Goal: Task Accomplishment & Management: Manage account settings

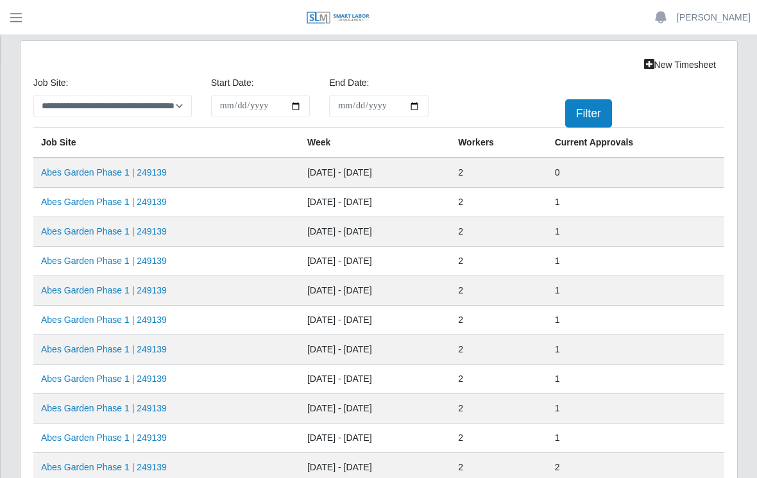
click at [120, 174] on link "Abes Garden Phase 1 | 249139" at bounding box center [104, 172] width 126 height 10
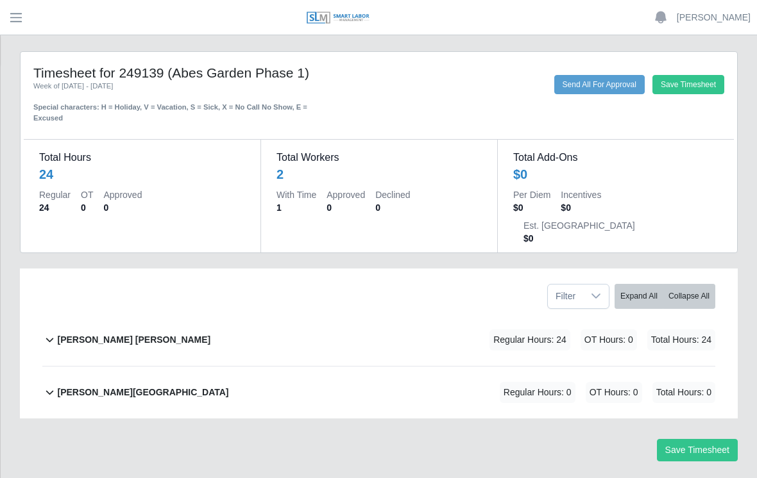
click at [121, 333] on b "[PERSON_NAME] [PERSON_NAME]" at bounding box center [133, 339] width 153 height 13
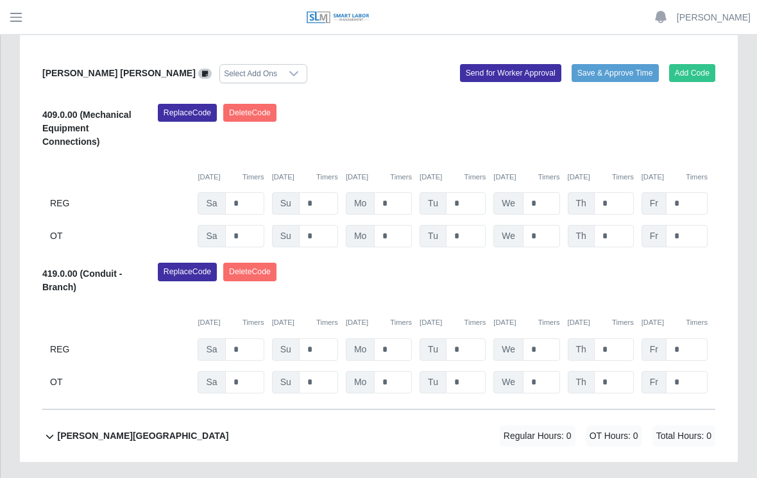
scroll to position [317, 0]
click at [617, 192] on input "*" at bounding box center [614, 203] width 40 height 22
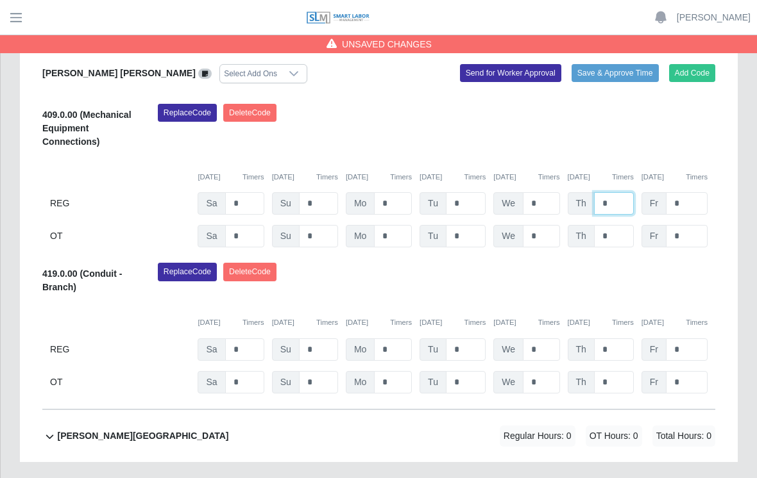
type input "*"
click at [692, 192] on input "*" at bounding box center [687, 203] width 42 height 22
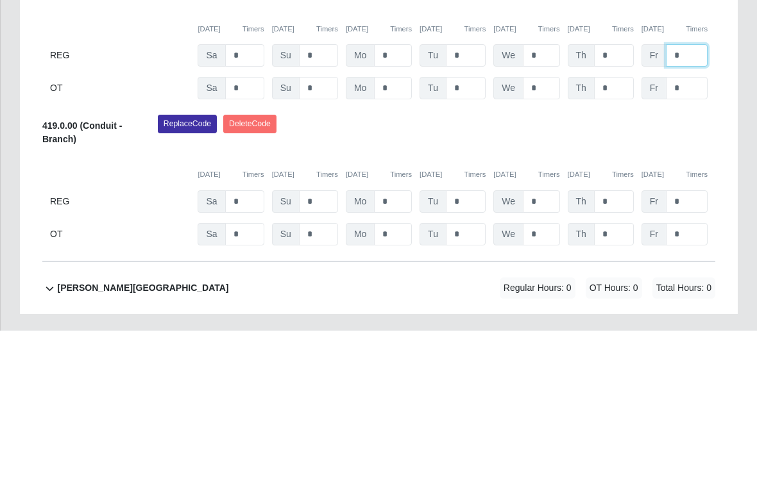
type input "*"
click at [624, 339] on input "*" at bounding box center [614, 350] width 40 height 22
type input "*"
click at [694, 339] on input "*" at bounding box center [687, 350] width 42 height 22
type input "*"
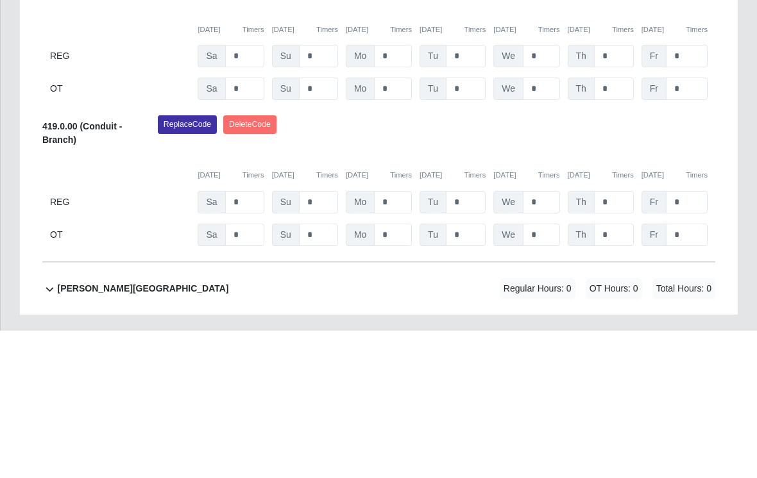
click at [703, 263] on div "Replace Code [GEOGRAPHIC_DATA] Code" at bounding box center [436, 282] width 576 height 39
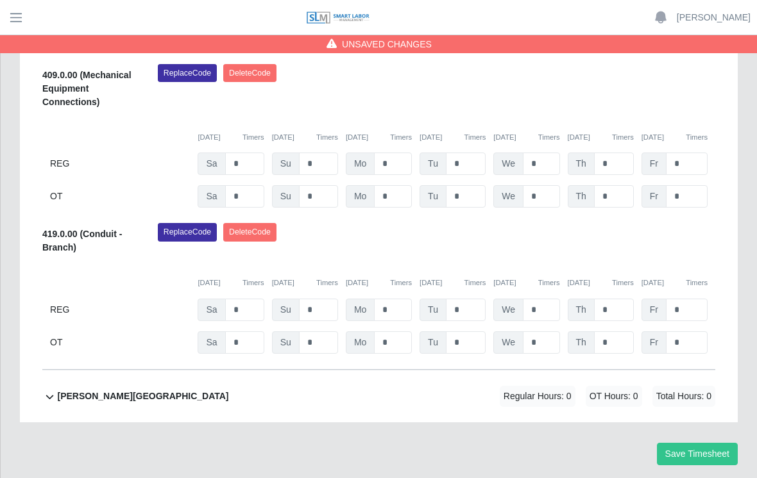
click at [713, 443] on button "Save Timesheet" at bounding box center [697, 454] width 81 height 22
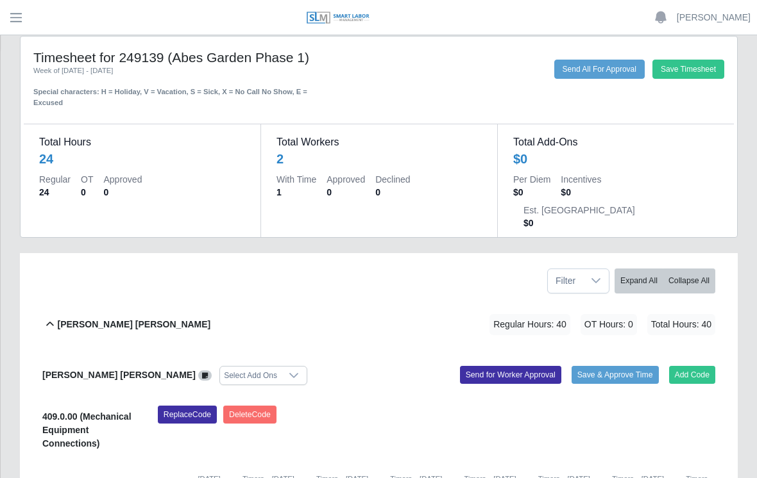
scroll to position [0, 0]
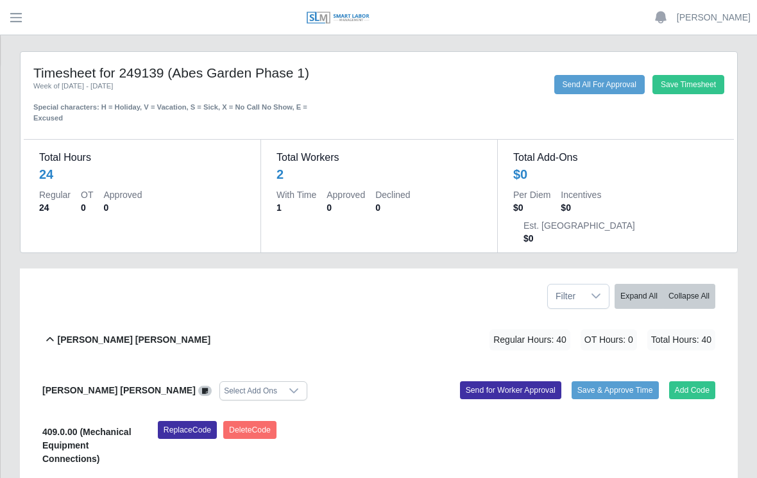
click at [700, 81] on button "Save Timesheet" at bounding box center [688, 84] width 72 height 19
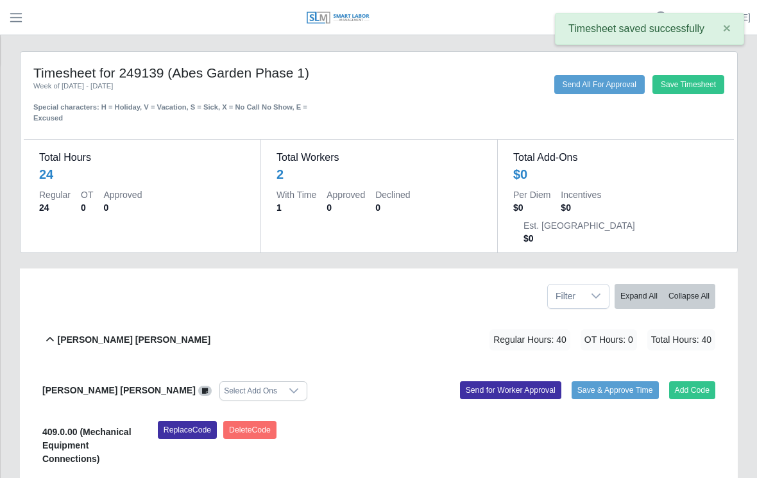
click at [733, 26] on button "×" at bounding box center [726, 27] width 33 height 29
